Goal: Task Accomplishment & Management: Use online tool/utility

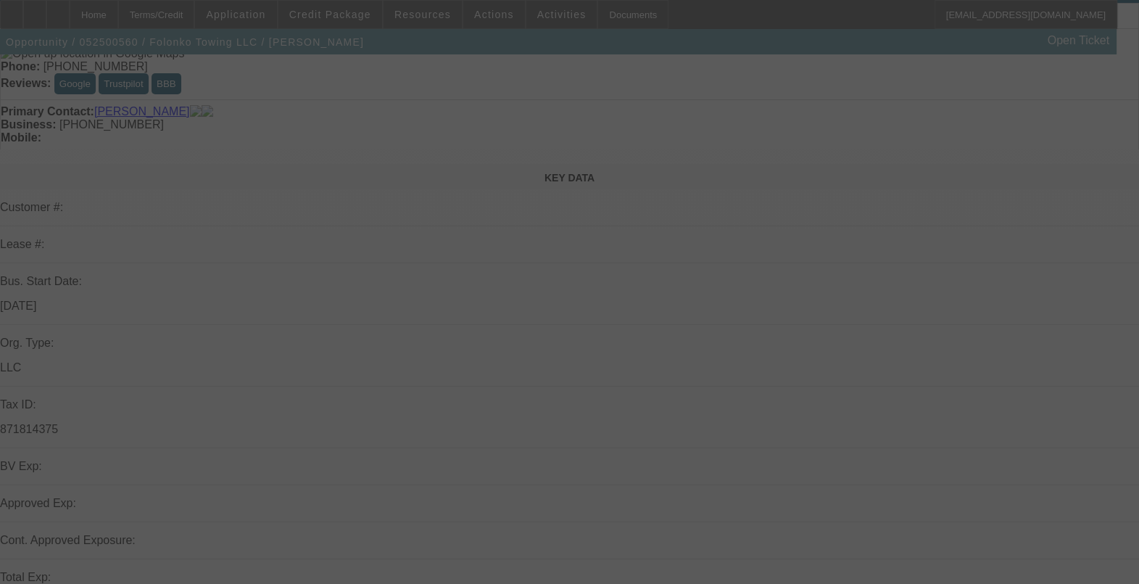
scroll to position [181, 0]
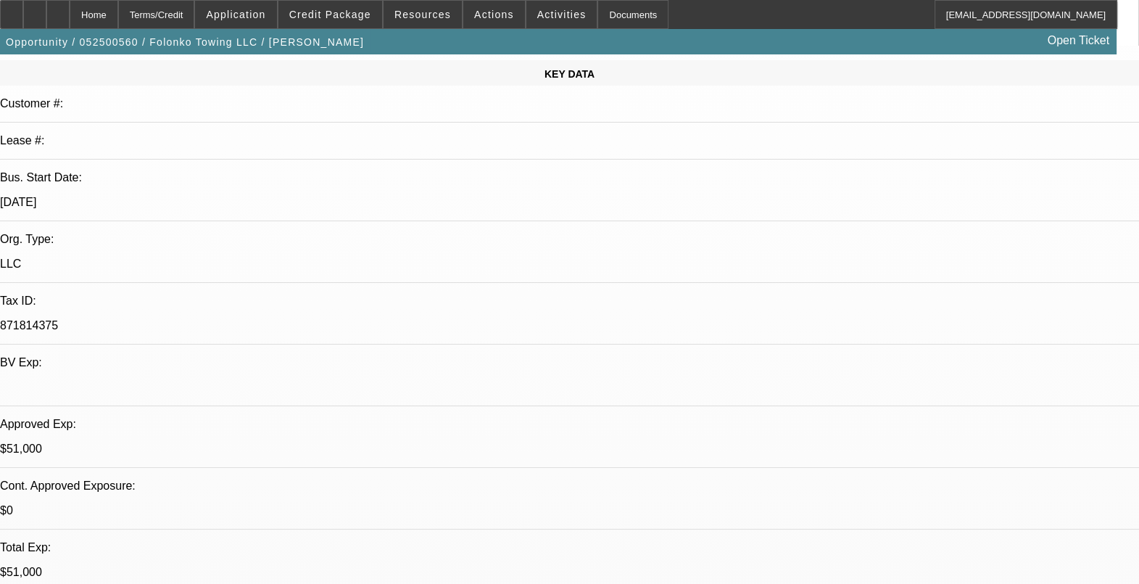
select select "0"
select select "2"
select select "0.1"
select select "0"
select select "2"
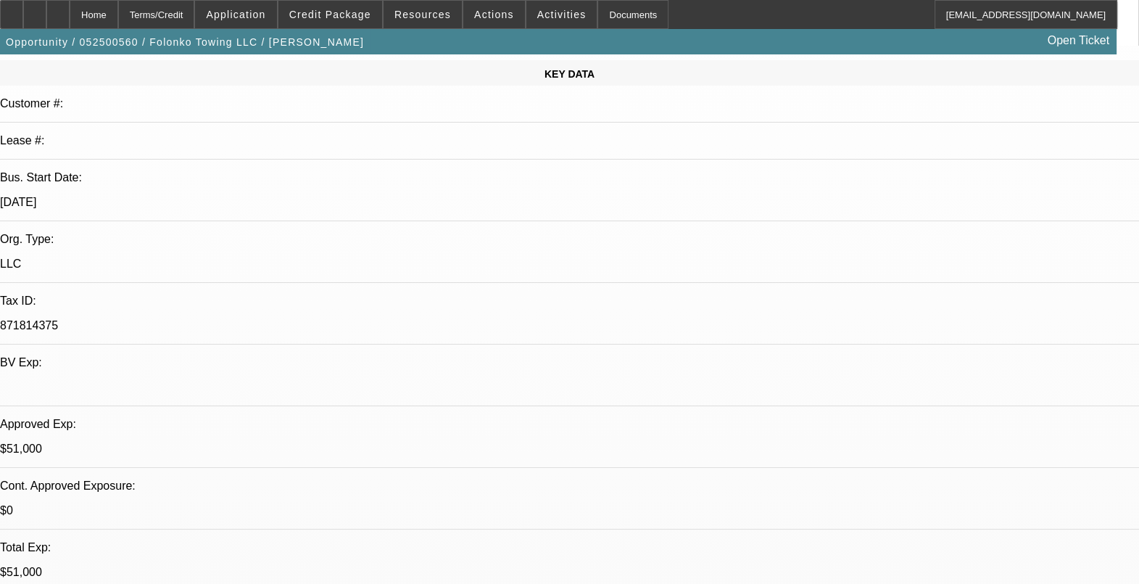
select select "0.1"
select select "0"
select select "0.1"
select select "1"
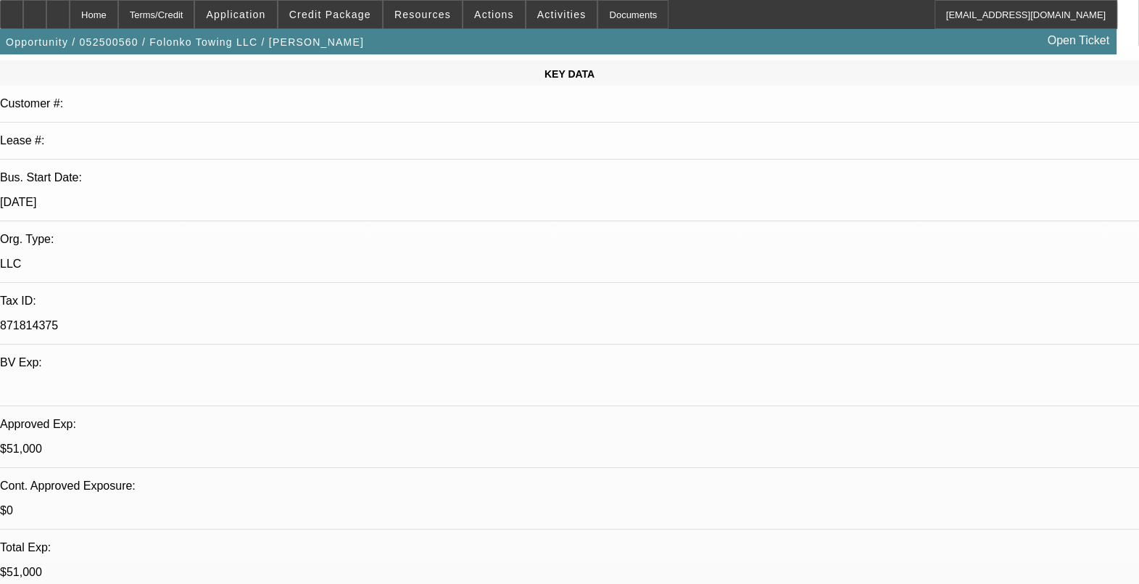
select select "2"
select select "4"
select select "1"
select select "2"
select select "4"
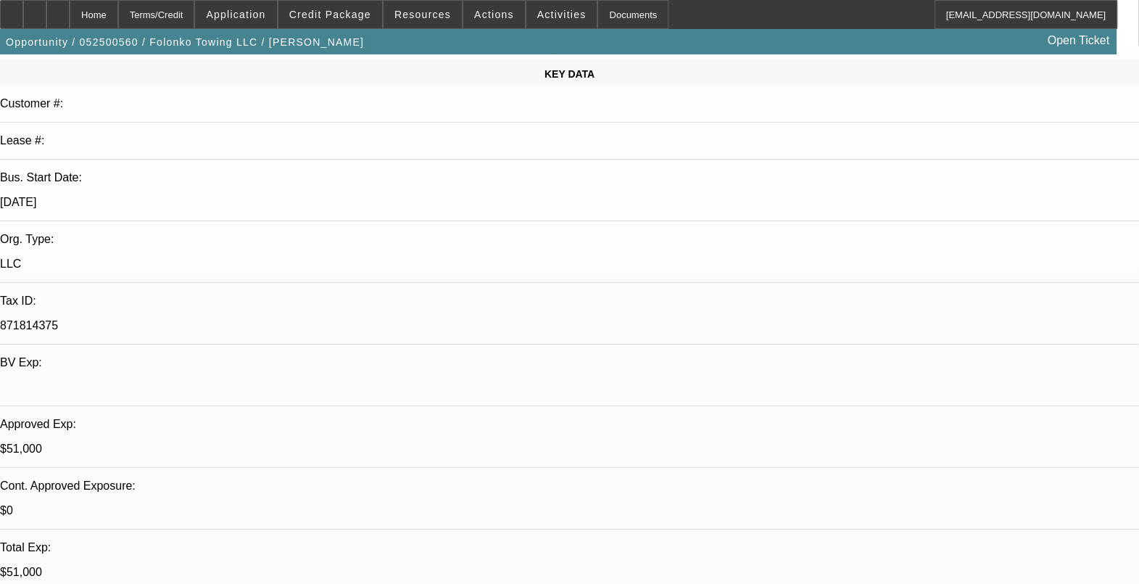
select select "1"
select select "2"
select select "4"
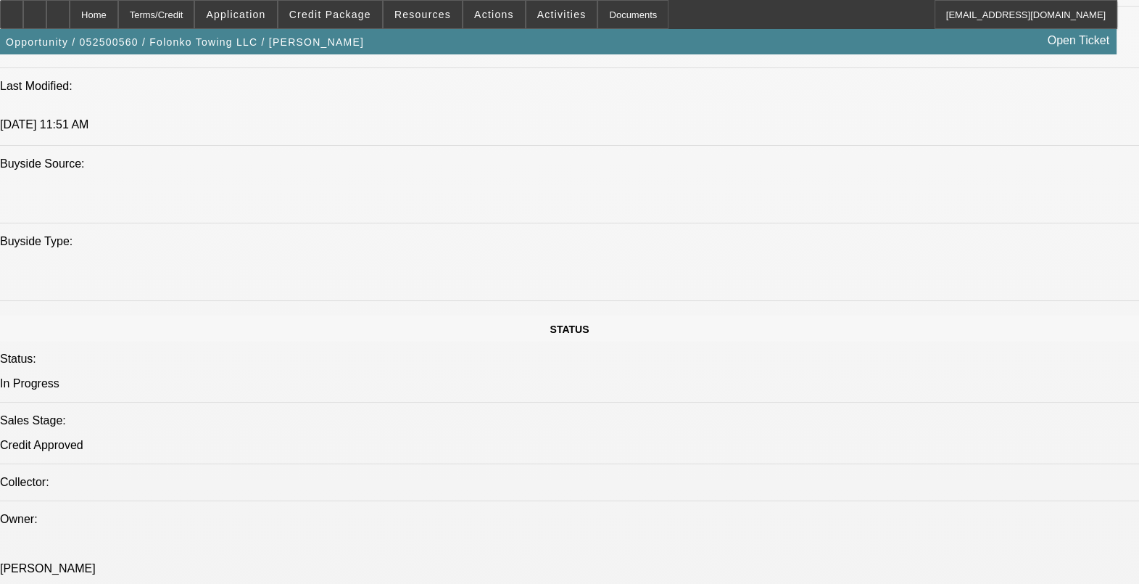
scroll to position [1449, 0]
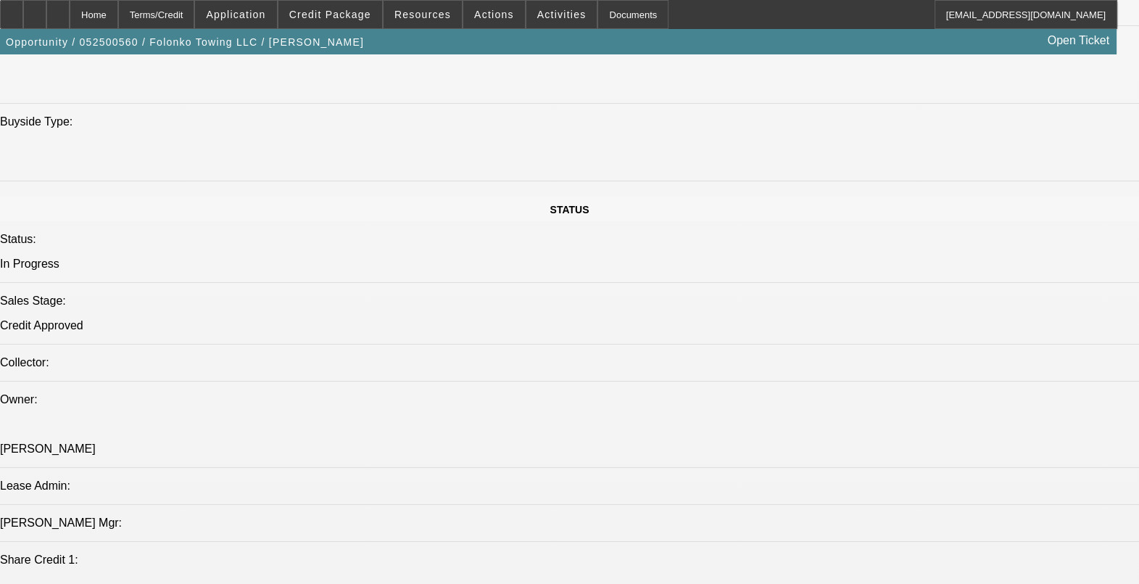
drag, startPoint x: 385, startPoint y: 304, endPoint x: 356, endPoint y: 308, distance: 29.3
drag, startPoint x: 356, startPoint y: 308, endPoint x: 384, endPoint y: 304, distance: 27.9
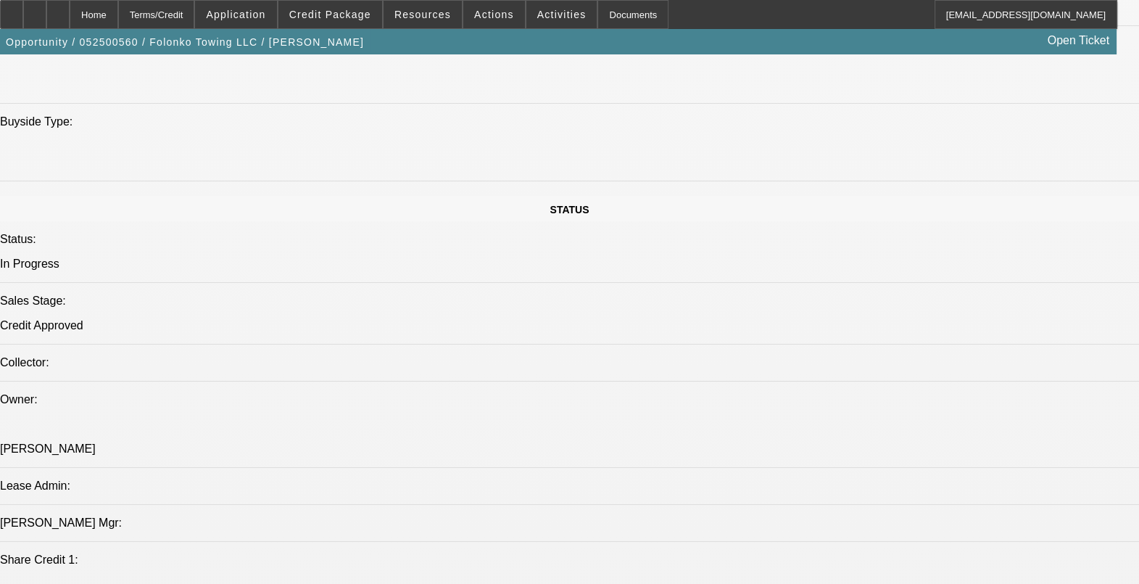
drag, startPoint x: 333, startPoint y: 307, endPoint x: 372, endPoint y: 306, distance: 39.2
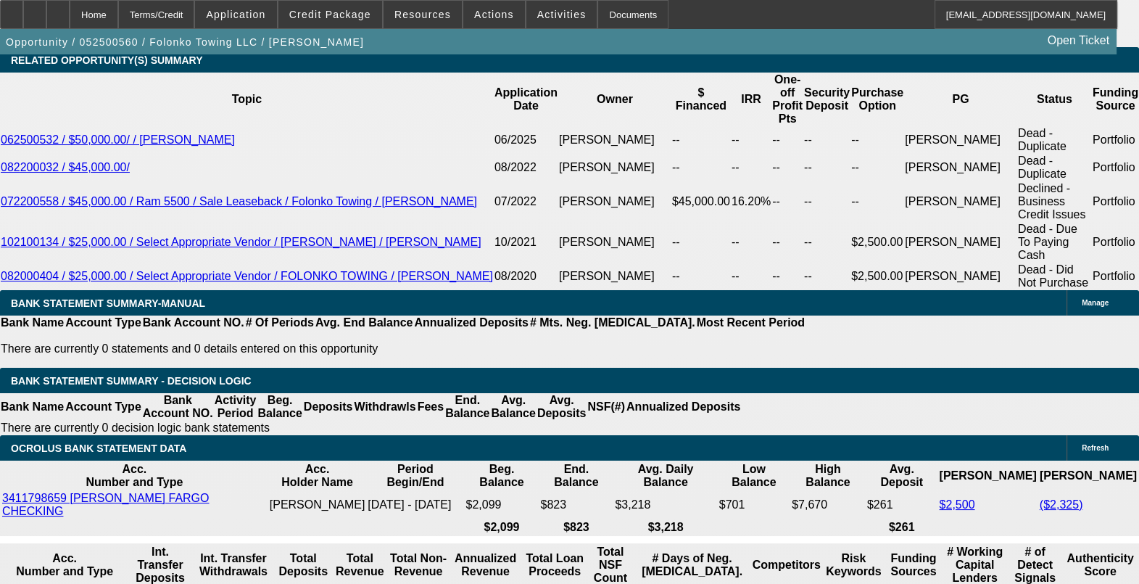
scroll to position [2537, 0]
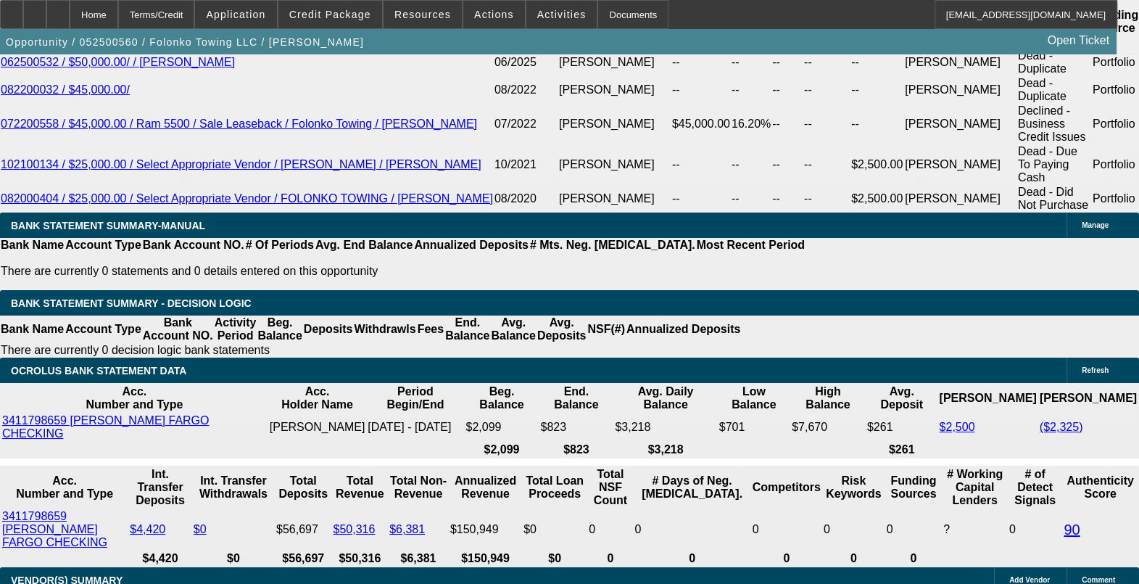
drag, startPoint x: 247, startPoint y: 442, endPoint x: 312, endPoint y: 444, distance: 65.3
drag, startPoint x: 312, startPoint y: 444, endPoint x: 236, endPoint y: 257, distance: 201.3
drag, startPoint x: 252, startPoint y: 288, endPoint x: 281, endPoint y: 292, distance: 29.3
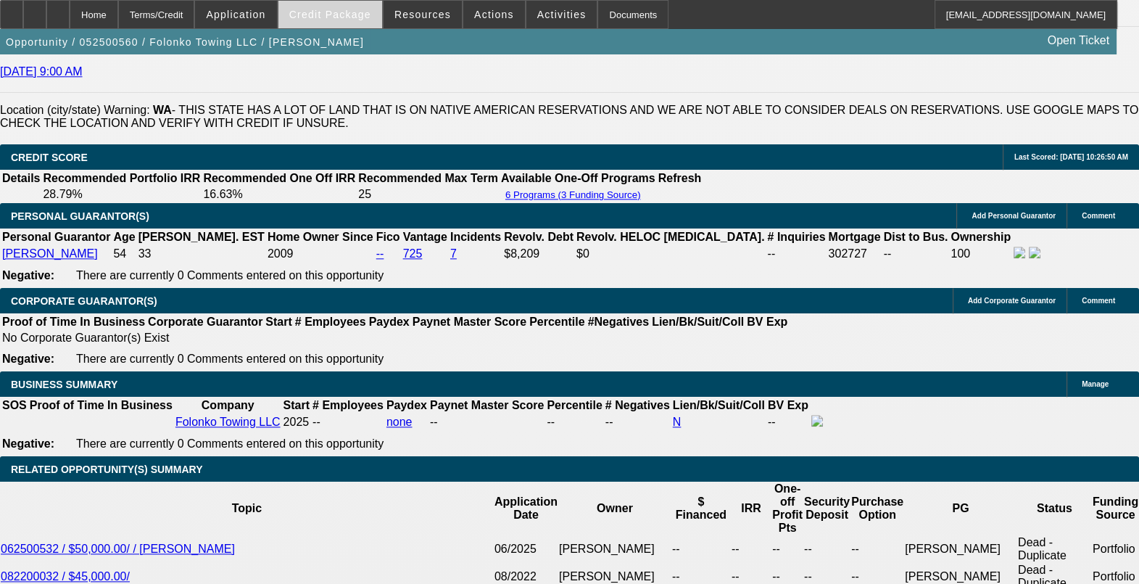
scroll to position [1903, 0]
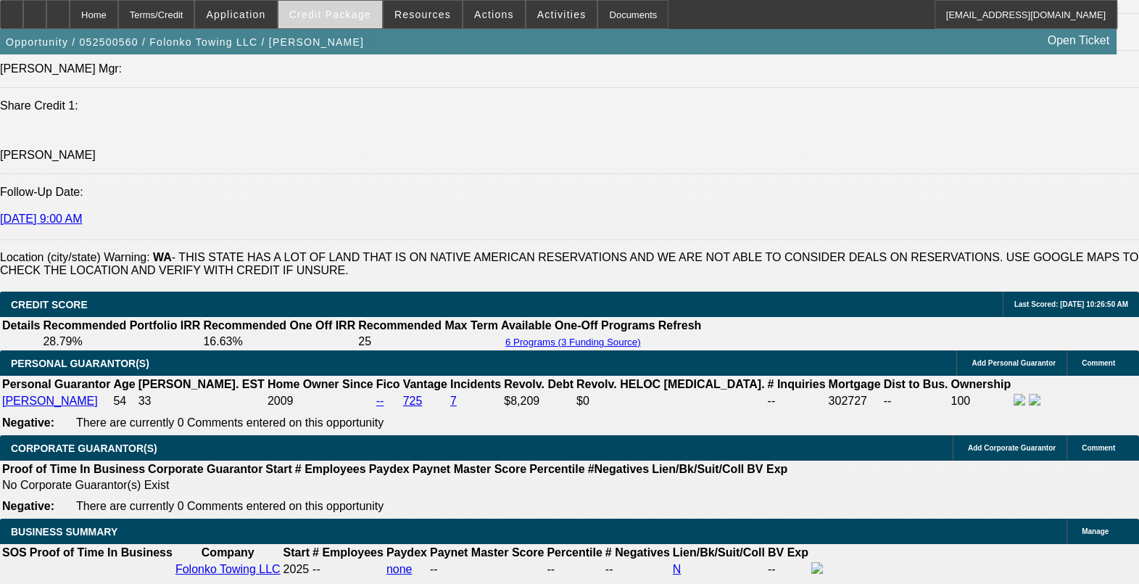
click at [328, 10] on span "Credit Package" at bounding box center [330, 15] width 82 height 12
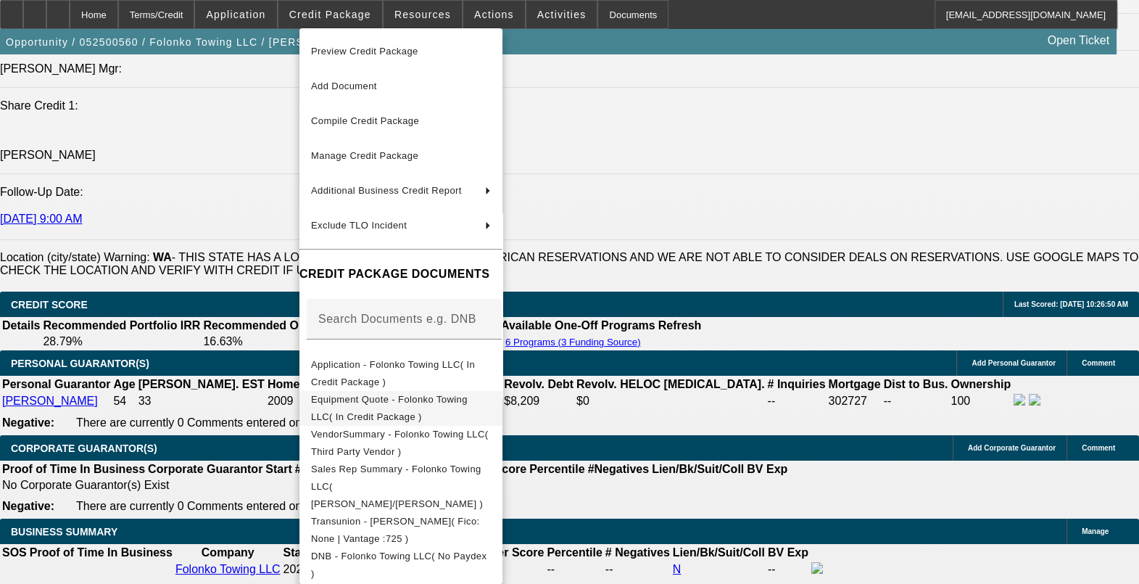
click at [423, 397] on span "Equipment Quote - Folonko Towing LLC( In Credit Package )" at bounding box center [389, 408] width 157 height 28
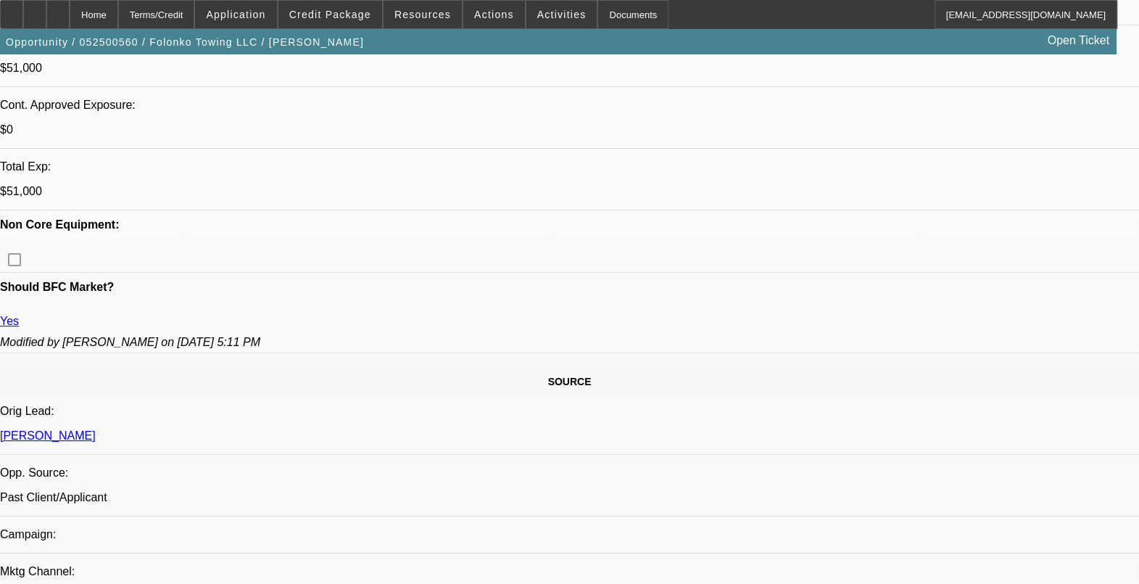
scroll to position [453, 0]
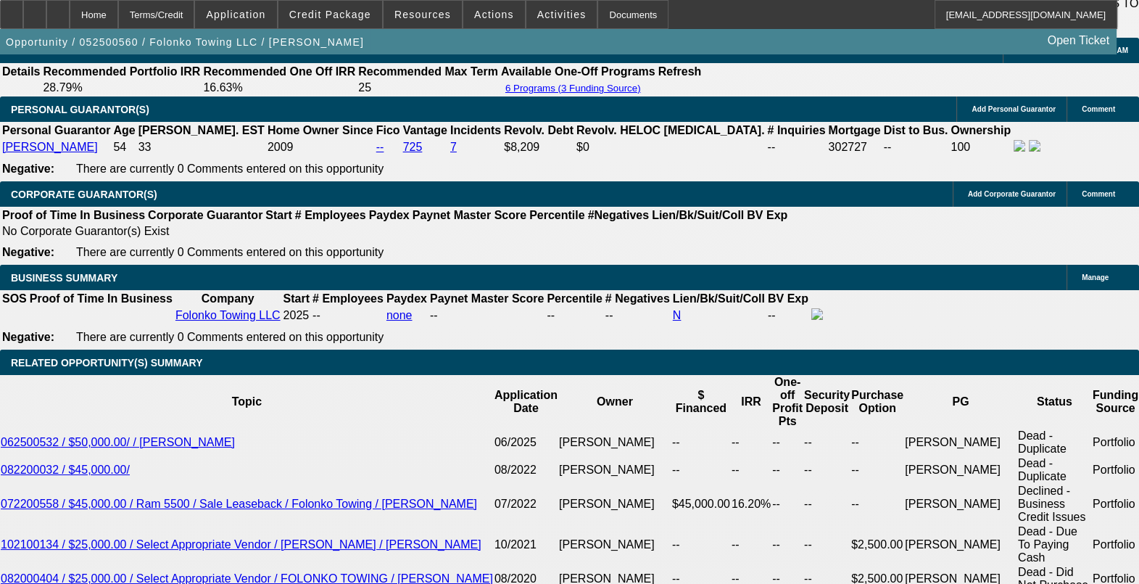
scroll to position [2356, 0]
